Goal: Navigation & Orientation: Understand site structure

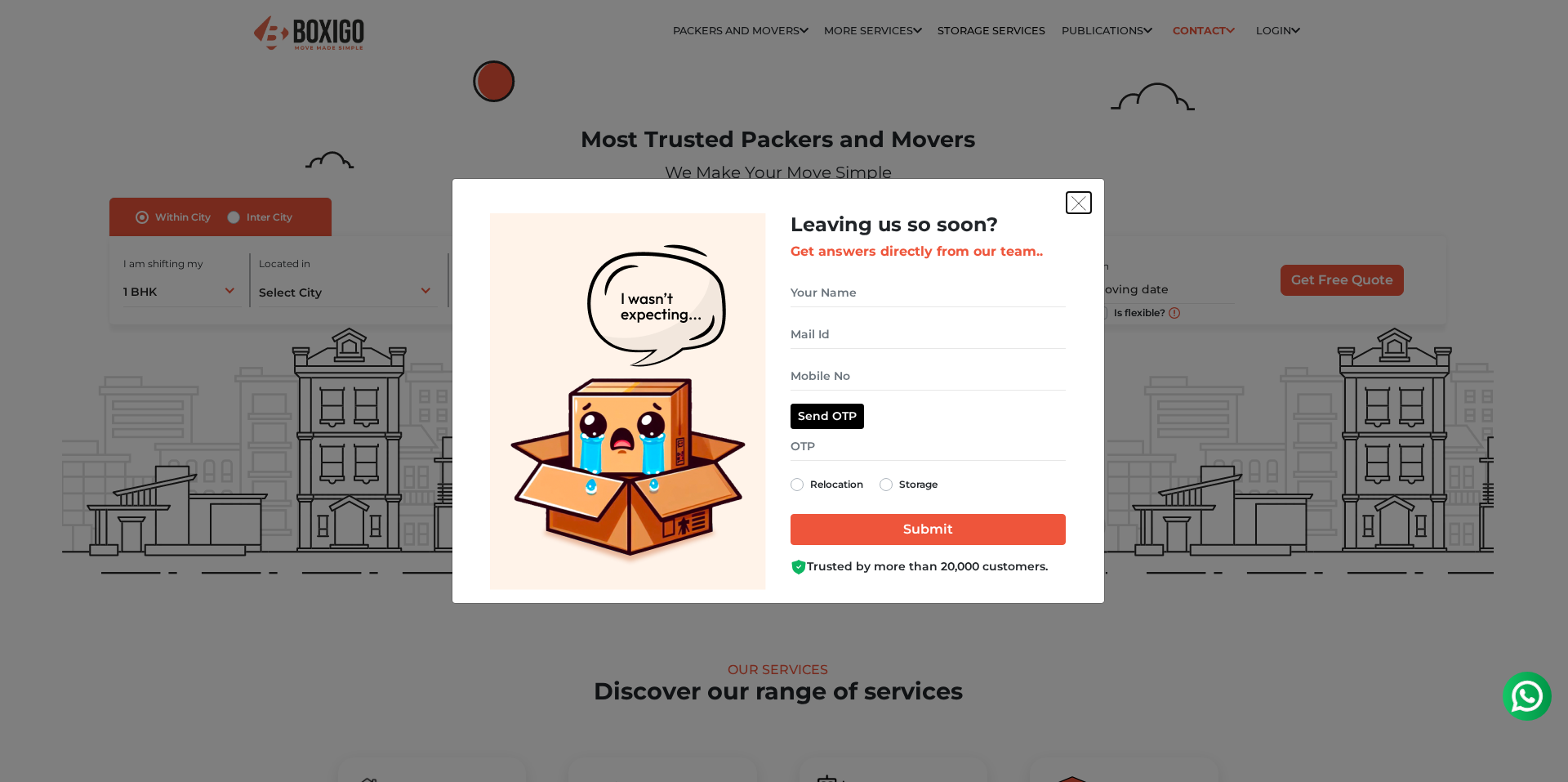
click at [1081, 203] on img "get free quote dialog" at bounding box center [1079, 203] width 15 height 15
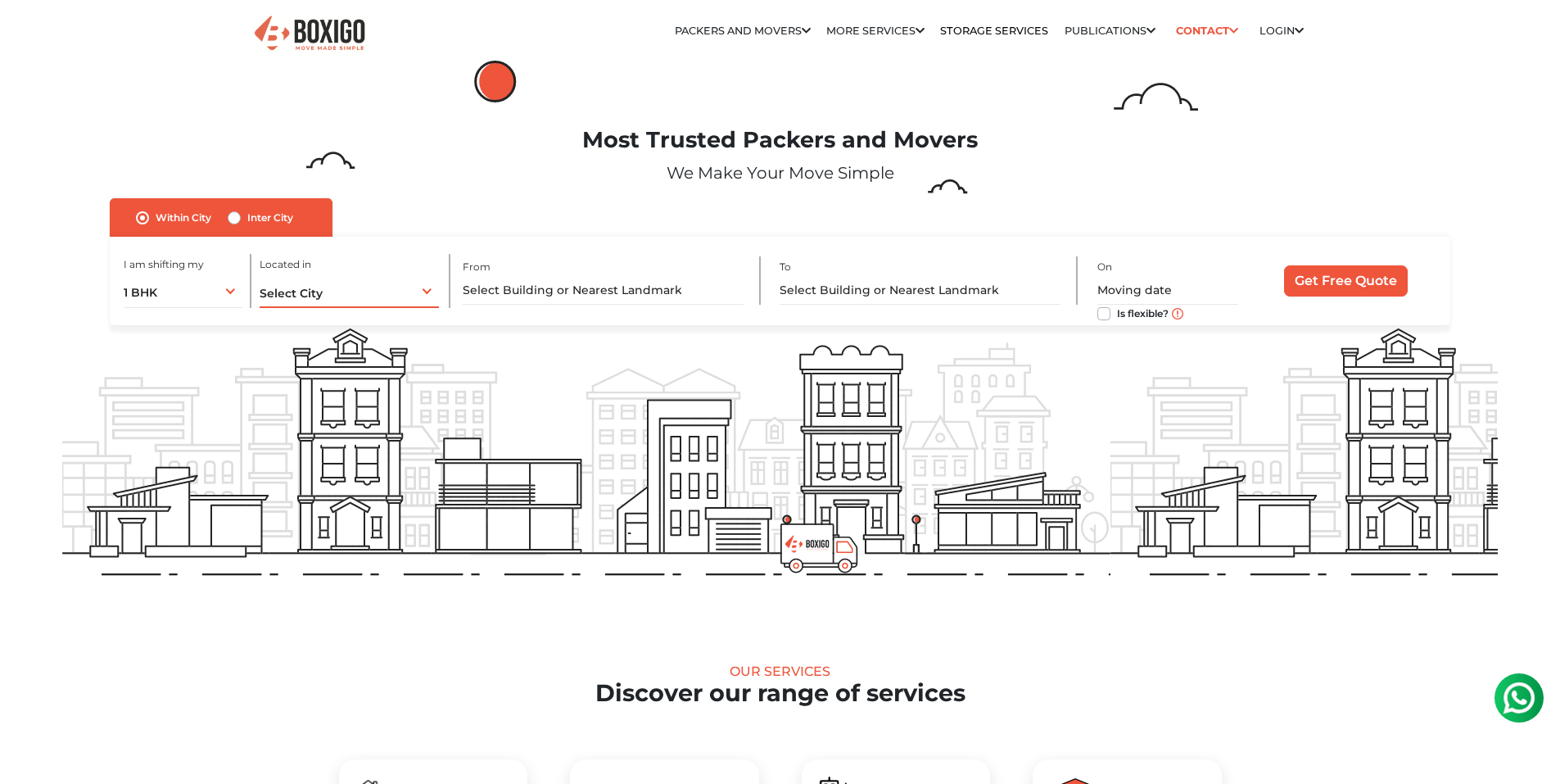
click at [413, 296] on div "Select City Select City Bangalore Bengaluru Bhopal Bhubaneswar Chennai Coimbato…" at bounding box center [350, 291] width 180 height 35
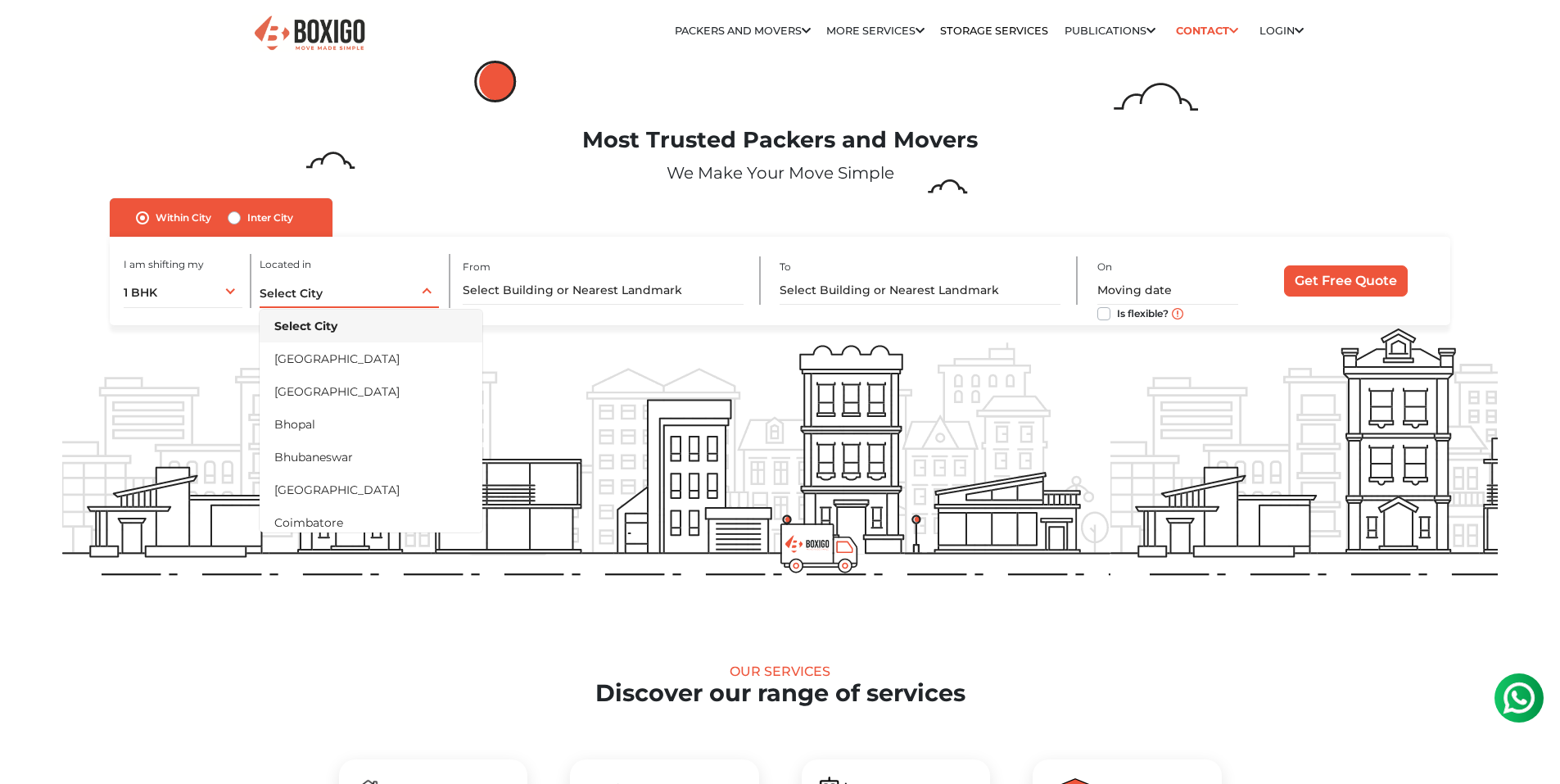
click at [413, 296] on div "Select City Select City Bangalore Bengaluru Bhopal Bhubaneswar Chennai Coimbato…" at bounding box center [350, 291] width 180 height 35
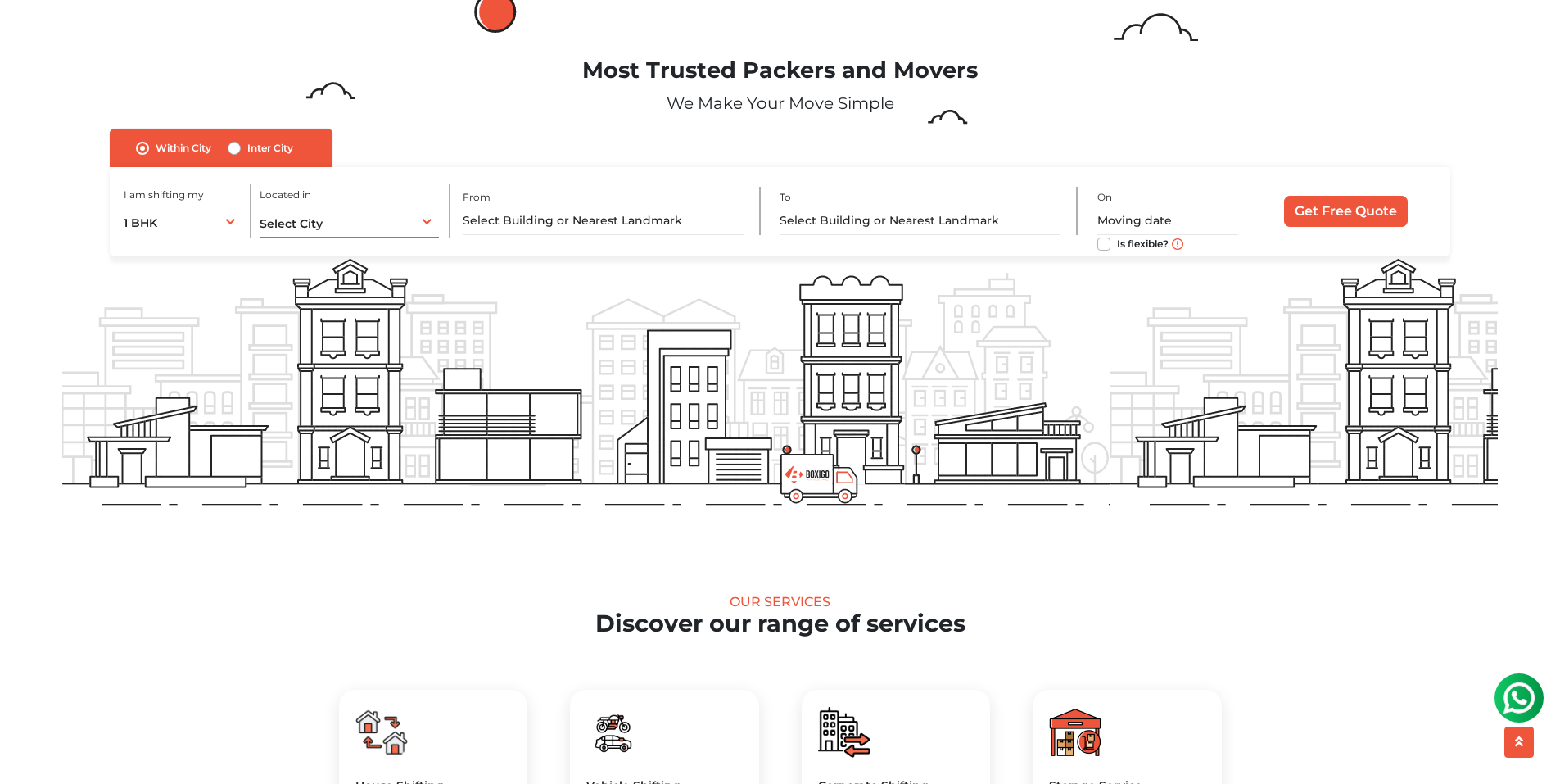
scroll to position [68, 0]
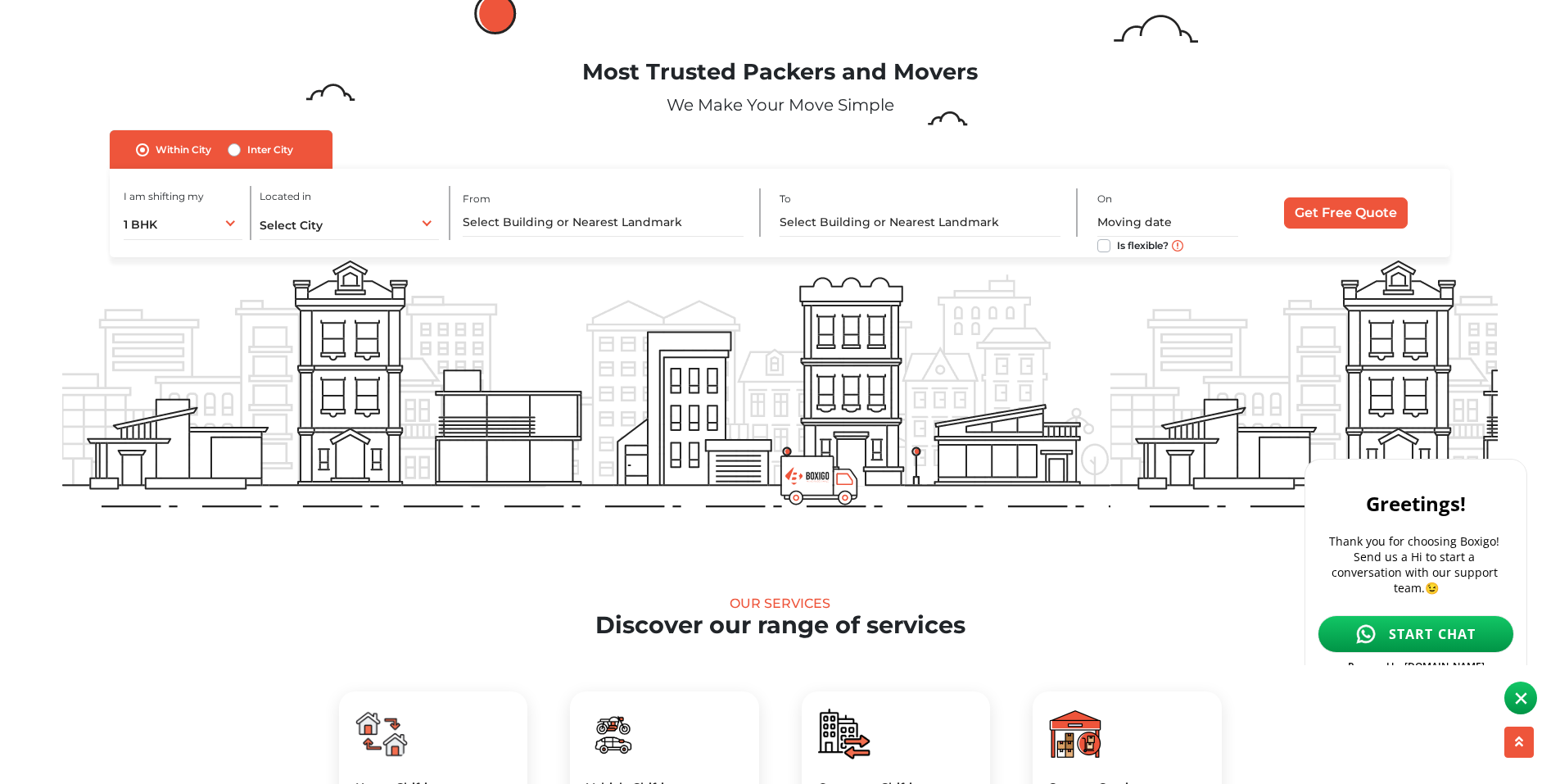
click at [1525, 699] on img at bounding box center [1522, 698] width 12 height 12
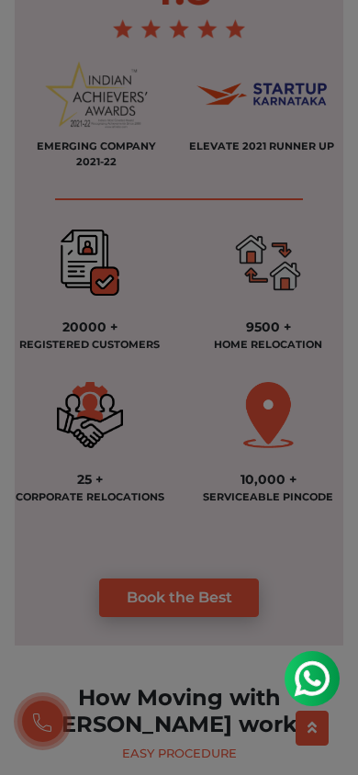
scroll to position [1567, 0]
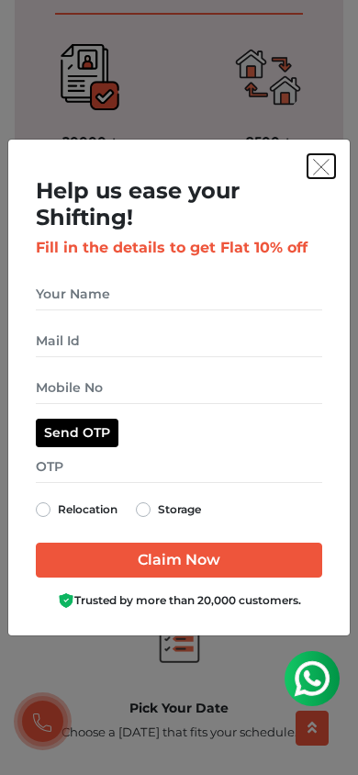
click at [325, 168] on img "get free quote dialog" at bounding box center [321, 167] width 17 height 17
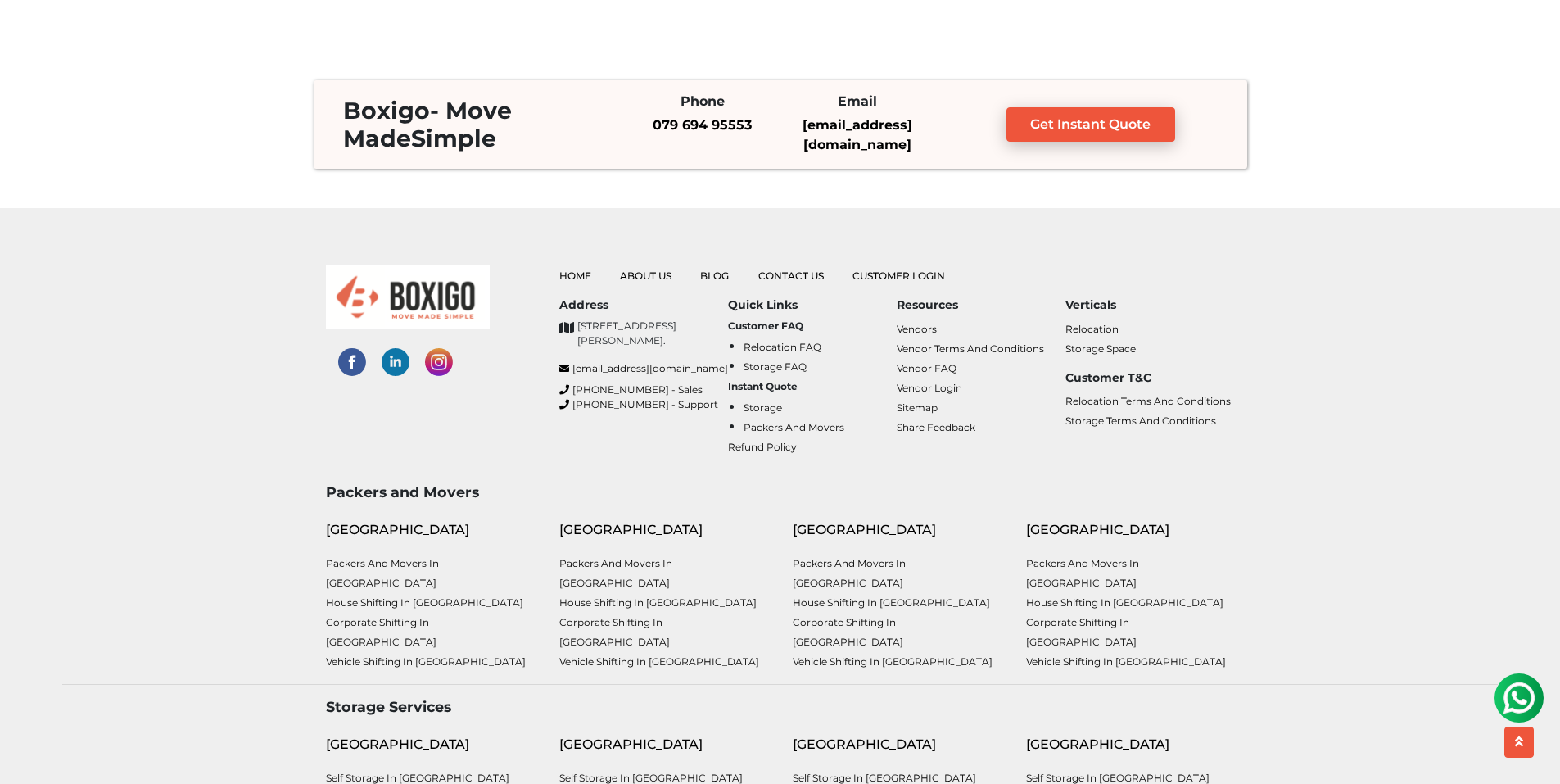
scroll to position [4304, 0]
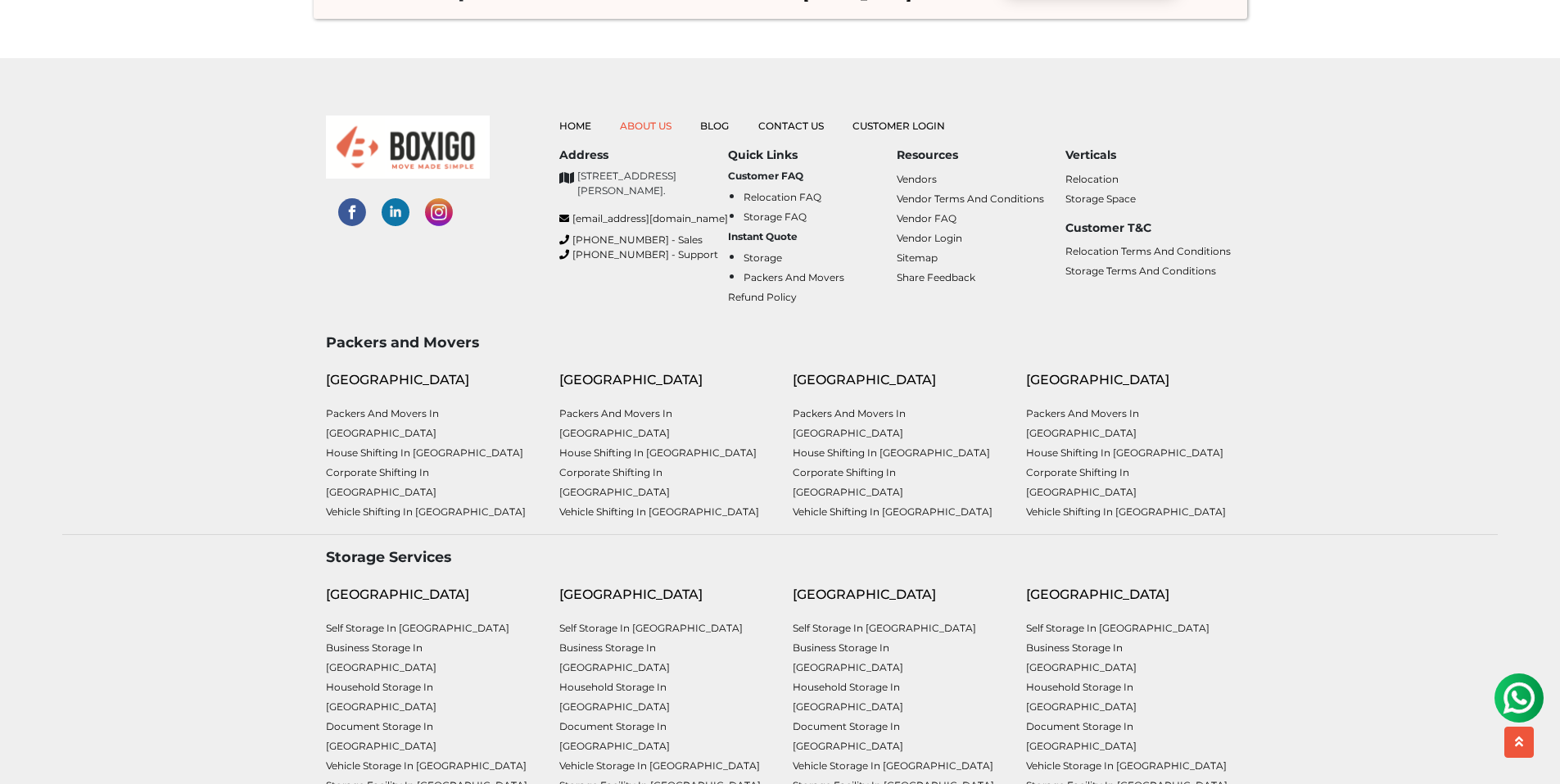
click at [644, 125] on link "About Us" at bounding box center [646, 126] width 52 height 12
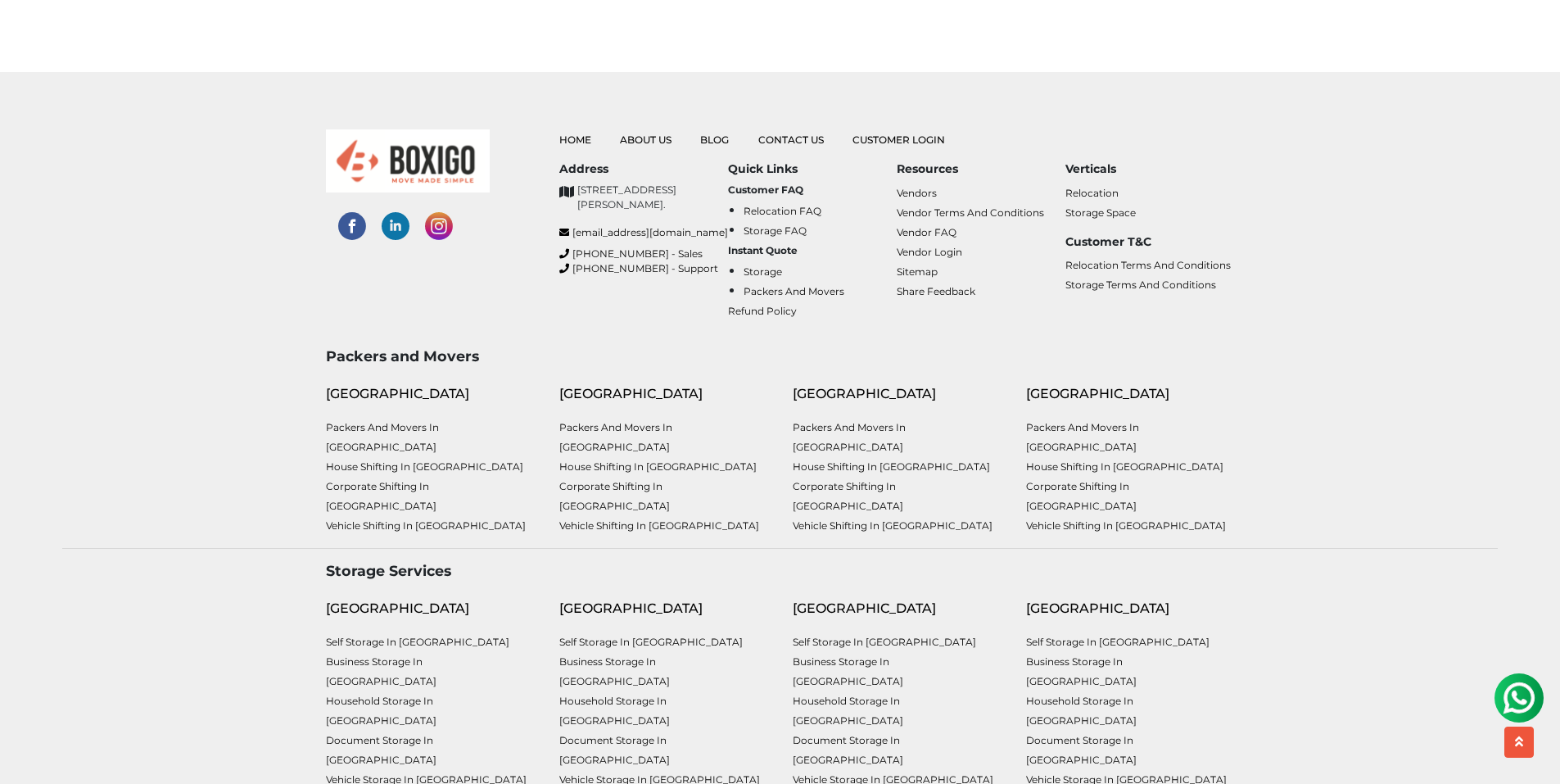
scroll to position [2534, 0]
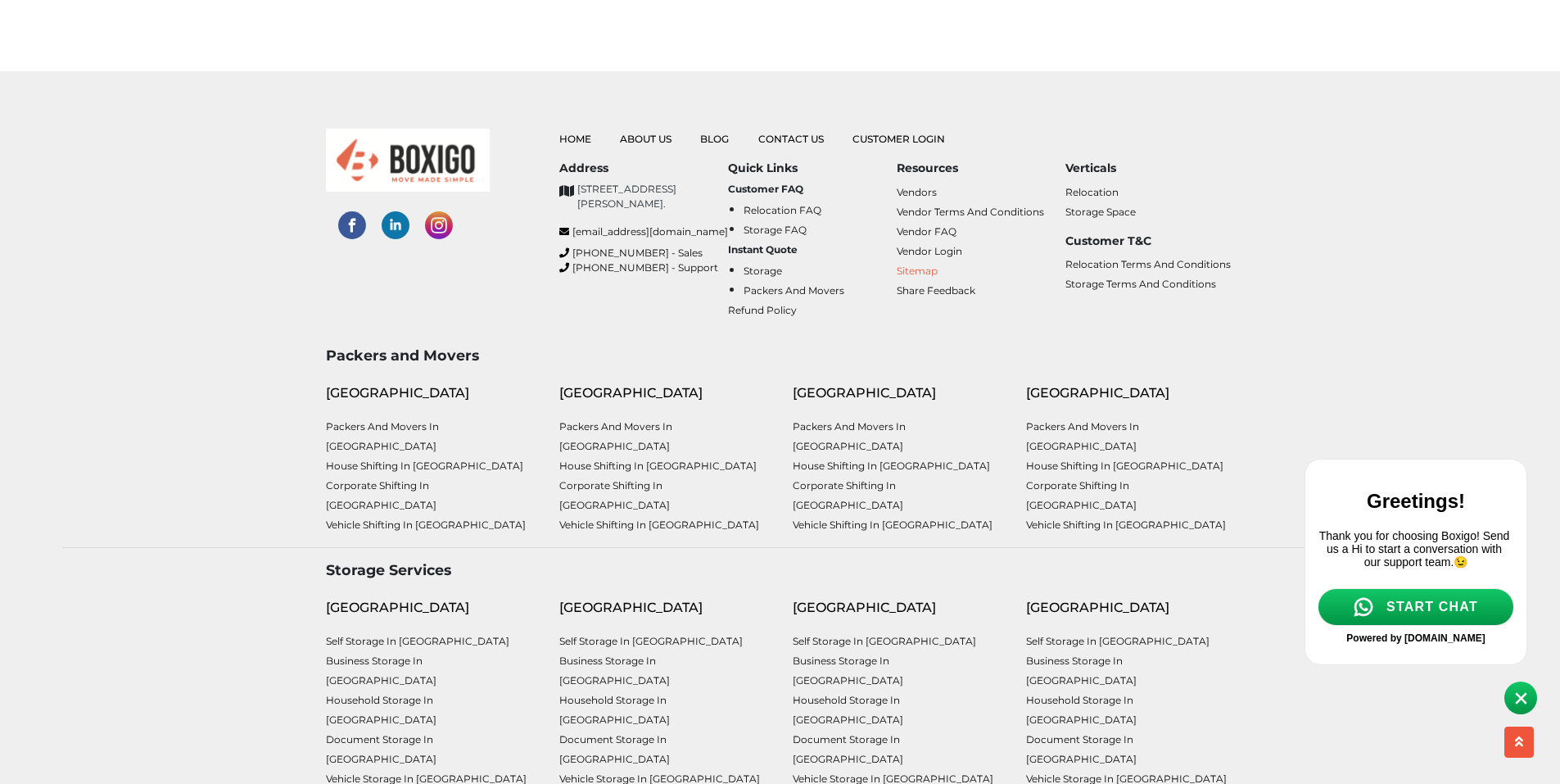
click at [910, 265] on link "Sitemap" at bounding box center [918, 271] width 41 height 12
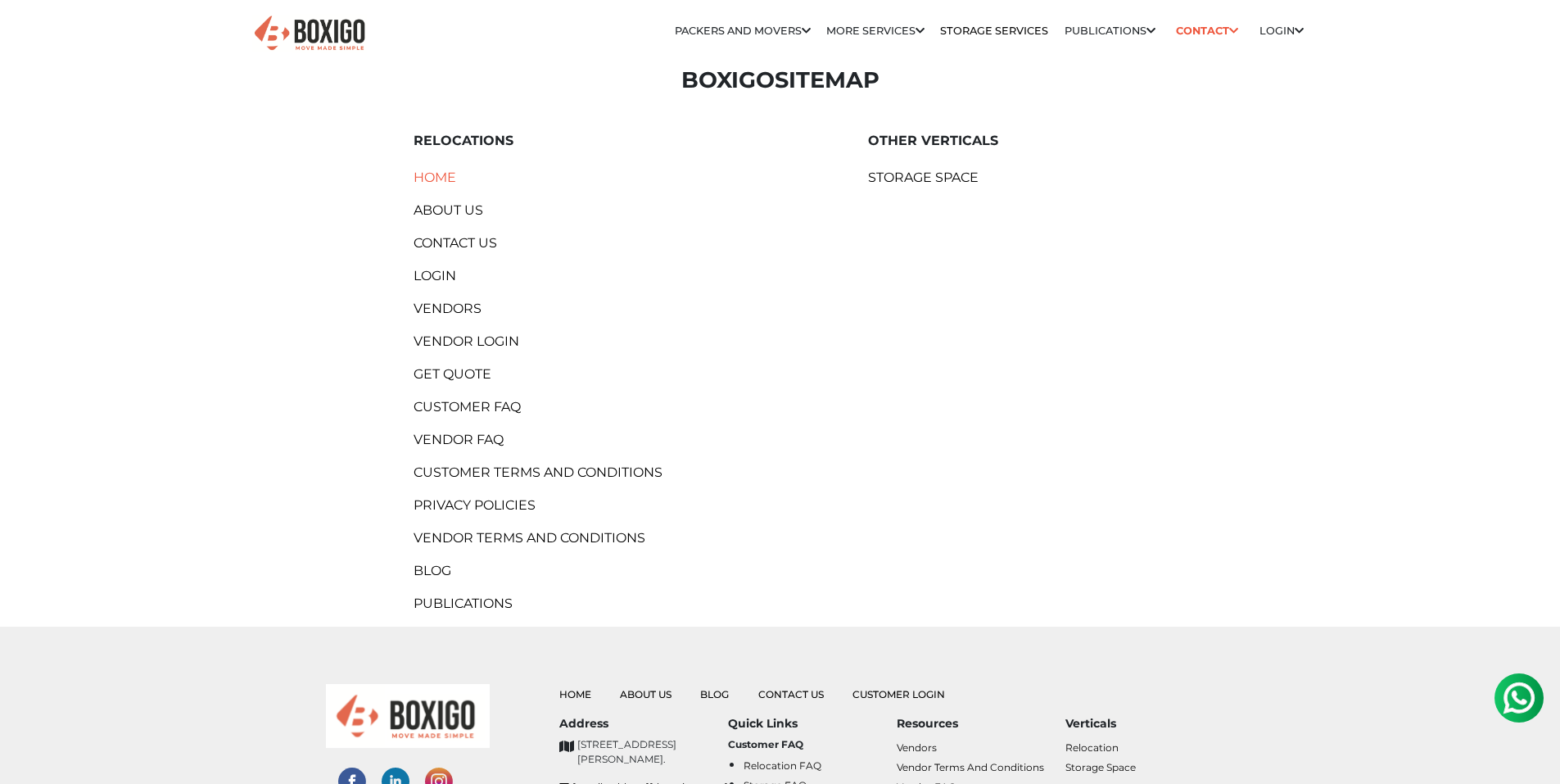
click at [431, 169] on link "home" at bounding box center [553, 177] width 278 height 20
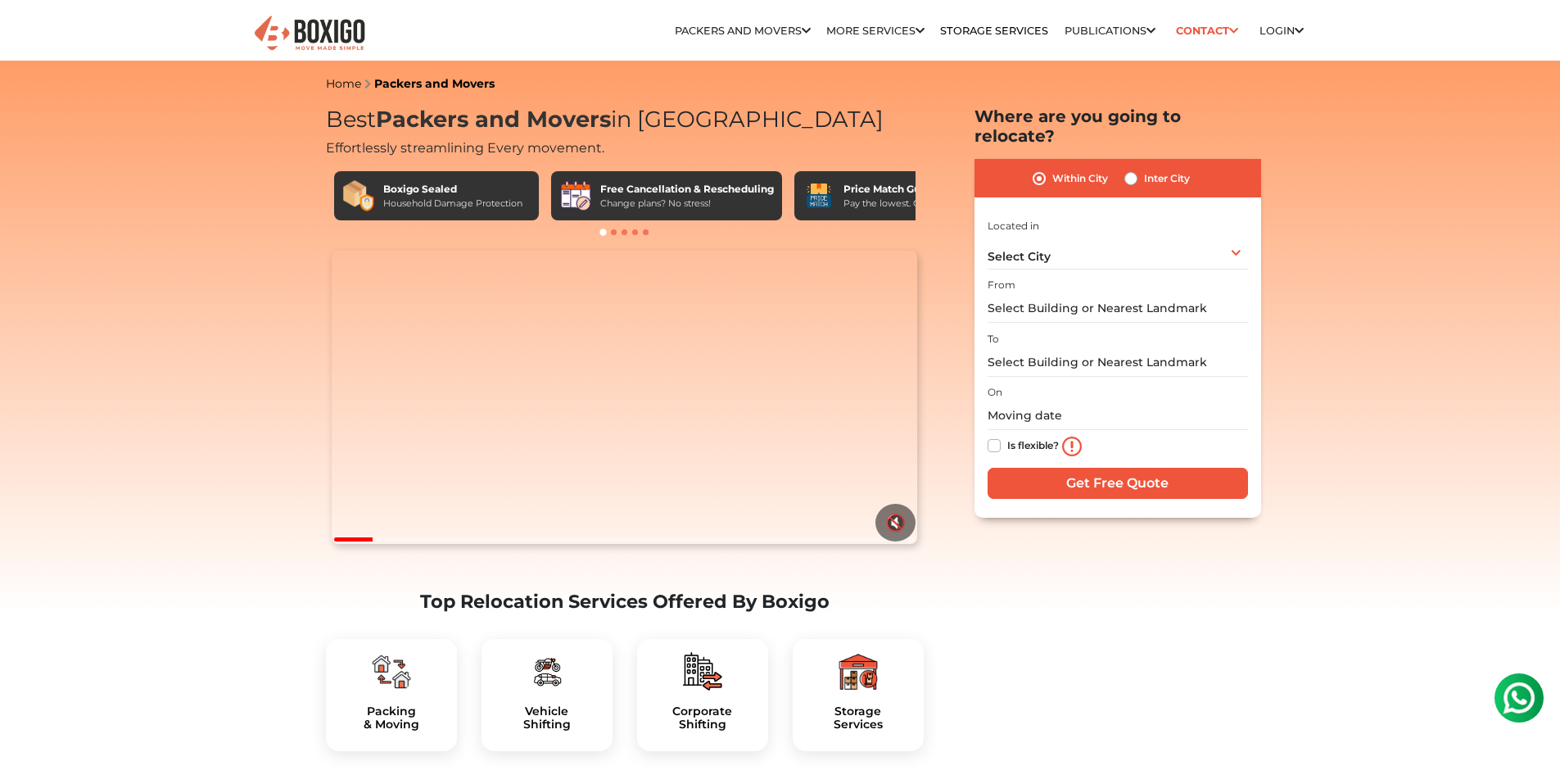
click at [318, 19] on img at bounding box center [310, 34] width 115 height 40
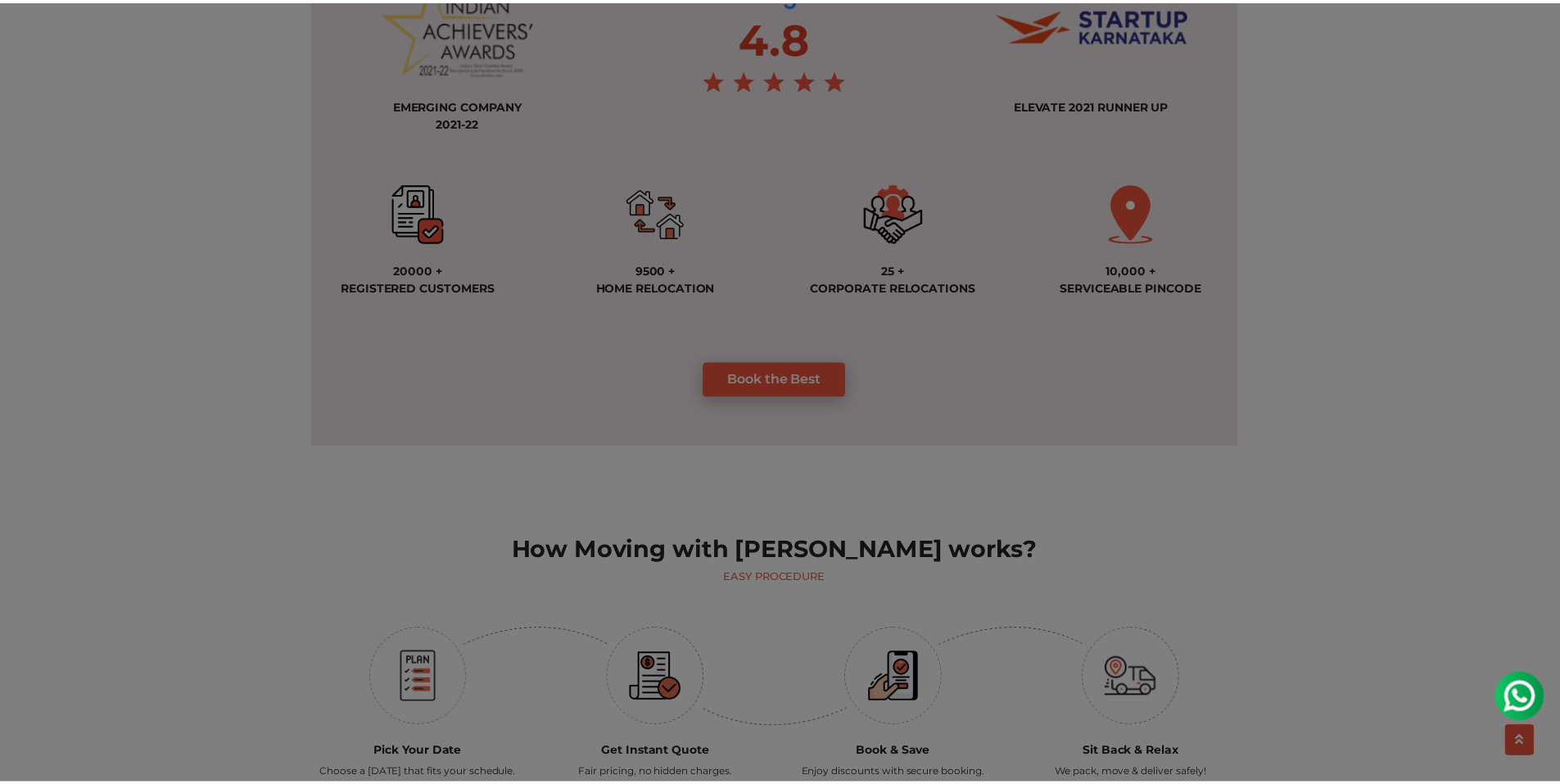
scroll to position [1341, 0]
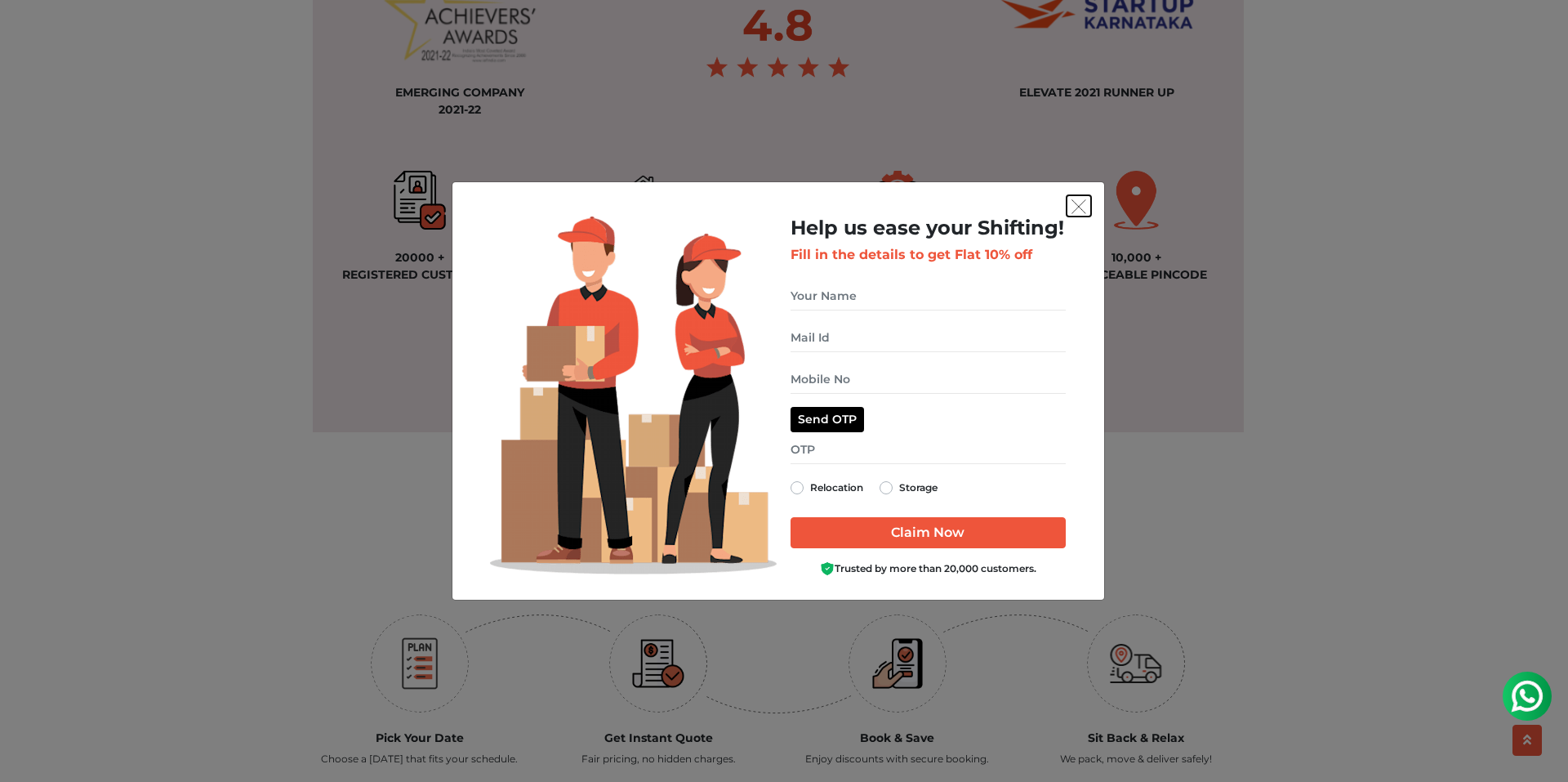
click at [1074, 206] on img "get free quote dialog" at bounding box center [1079, 206] width 15 height 15
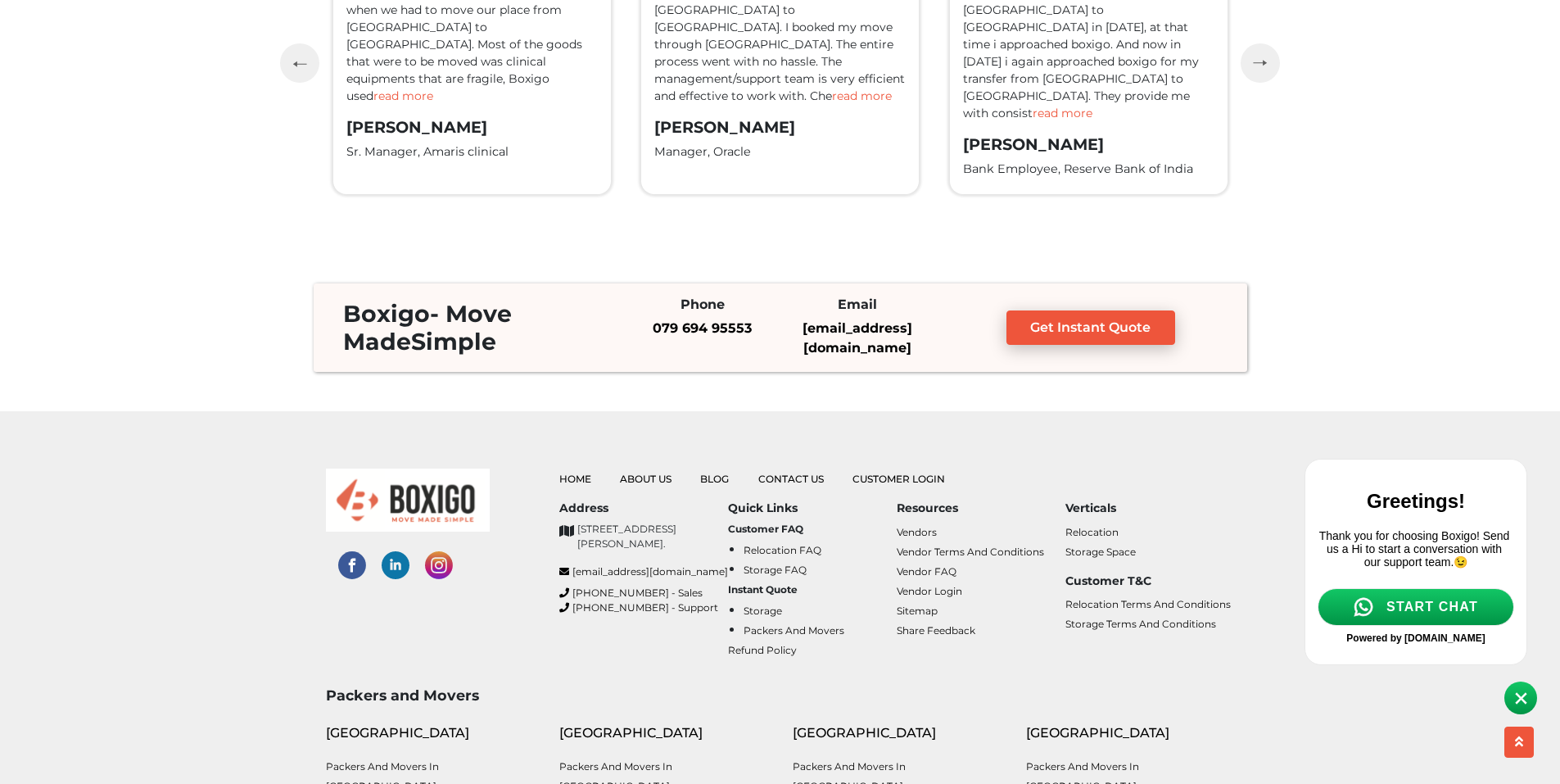
scroll to position [3965, 0]
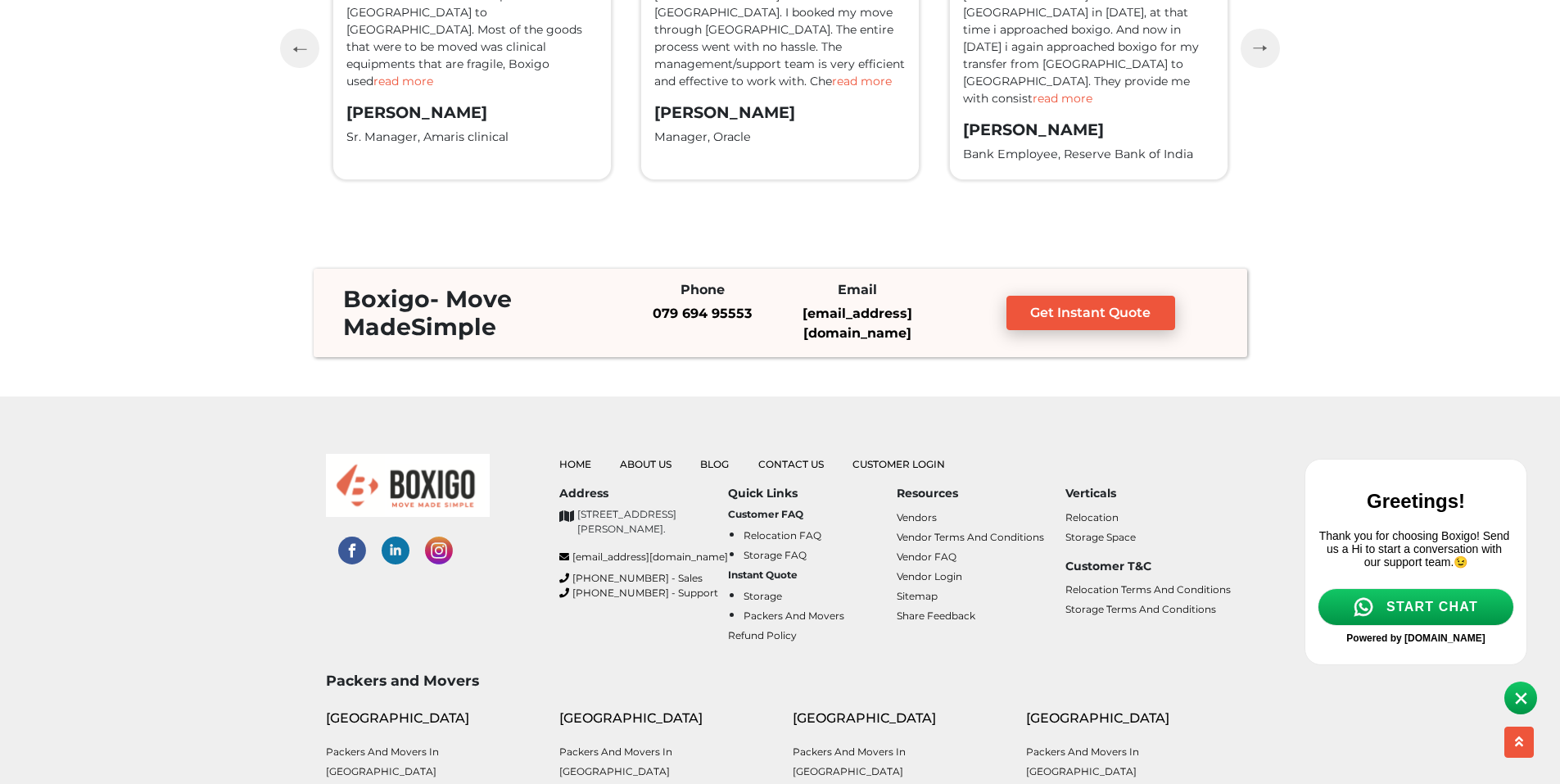
click at [1518, 701] on img at bounding box center [1522, 698] width 12 height 12
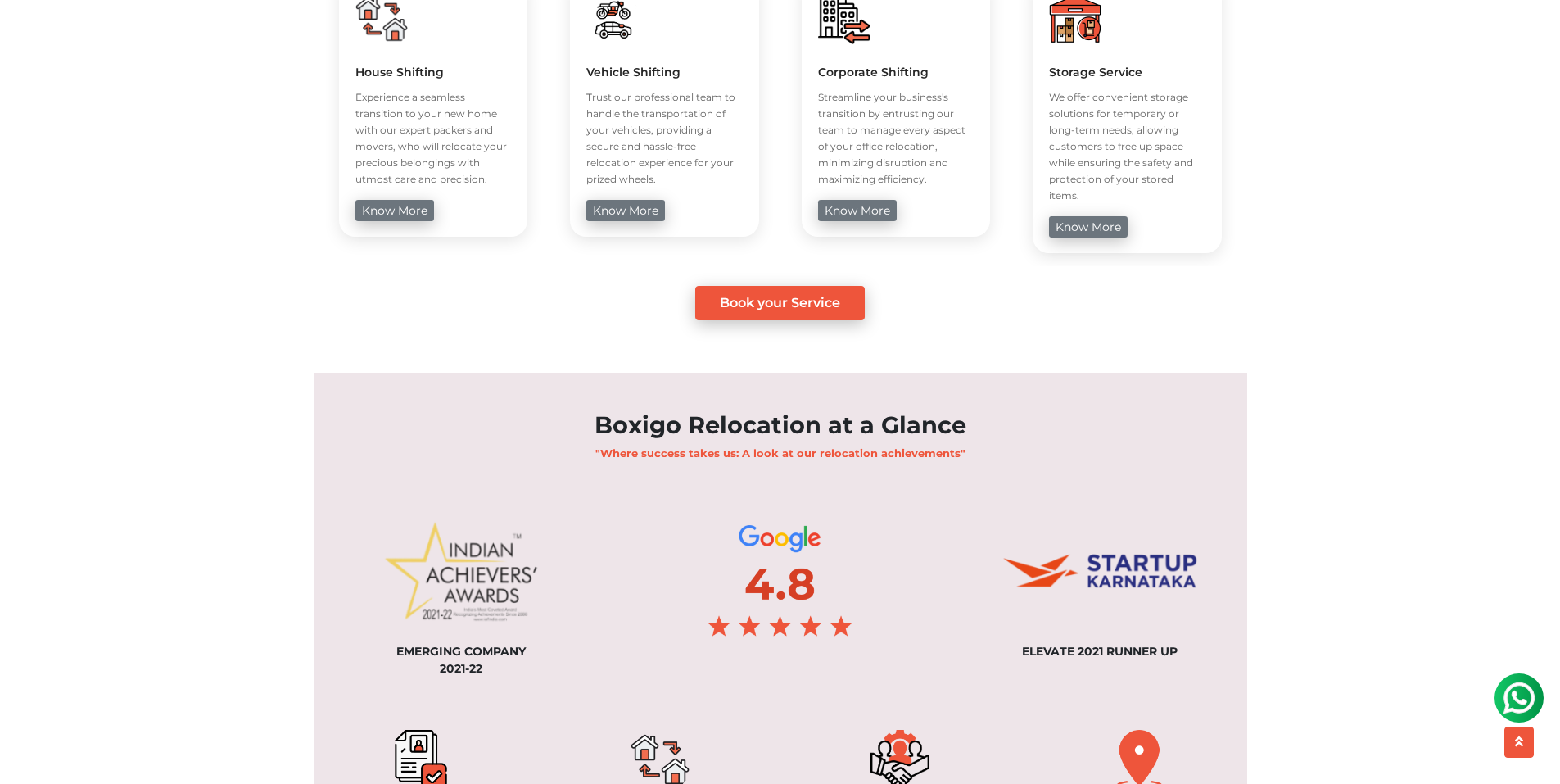
scroll to position [0, 0]
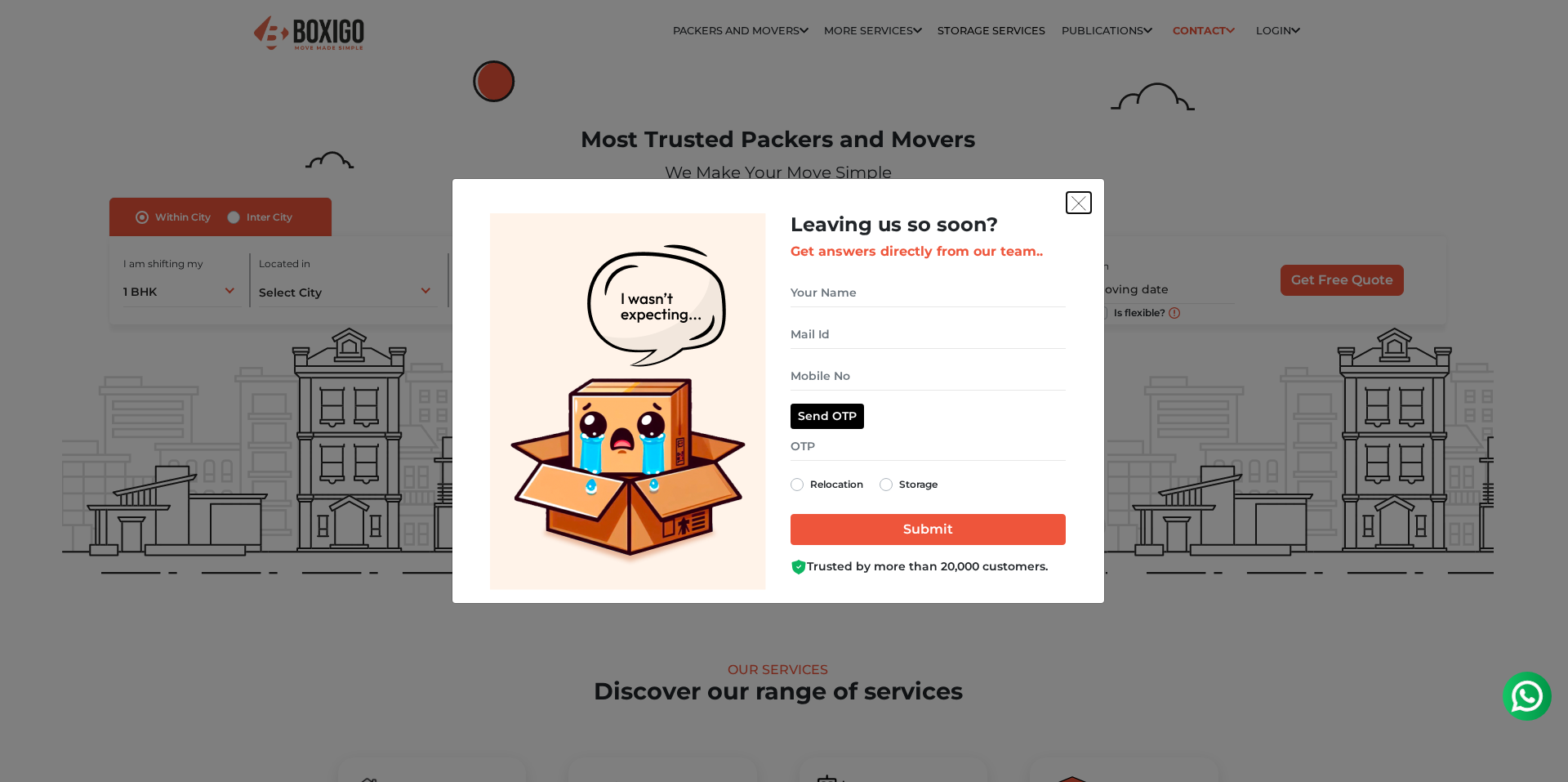
click at [1077, 207] on img "get free quote dialog" at bounding box center [1079, 203] width 15 height 15
